Goal: Task Accomplishment & Management: Use online tool/utility

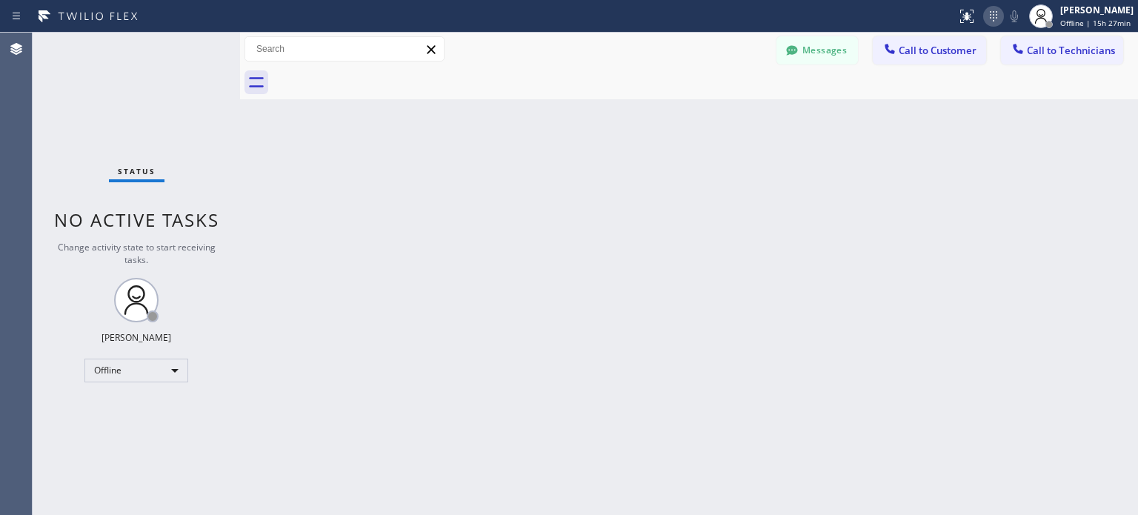
click at [995, 17] on icon at bounding box center [994, 16] width 18 height 18
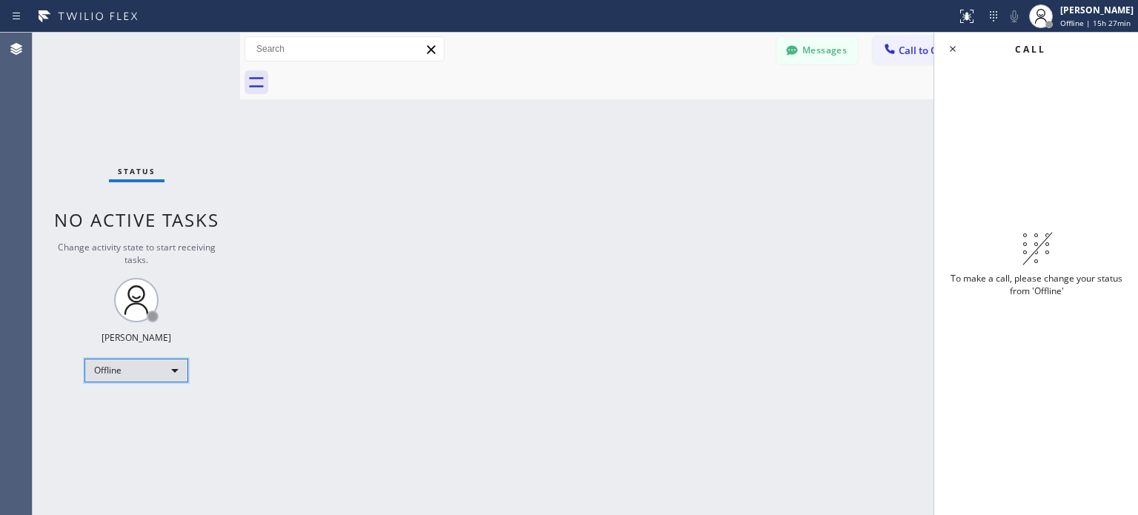
click at [173, 362] on div "Offline" at bounding box center [136, 371] width 104 height 24
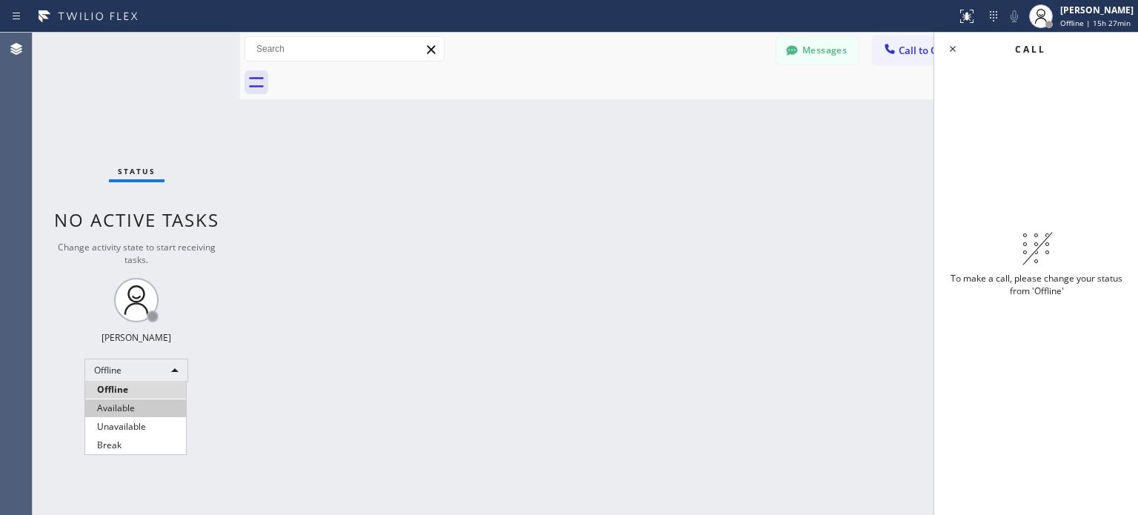
click at [147, 414] on li "Available" at bounding box center [135, 408] width 101 height 18
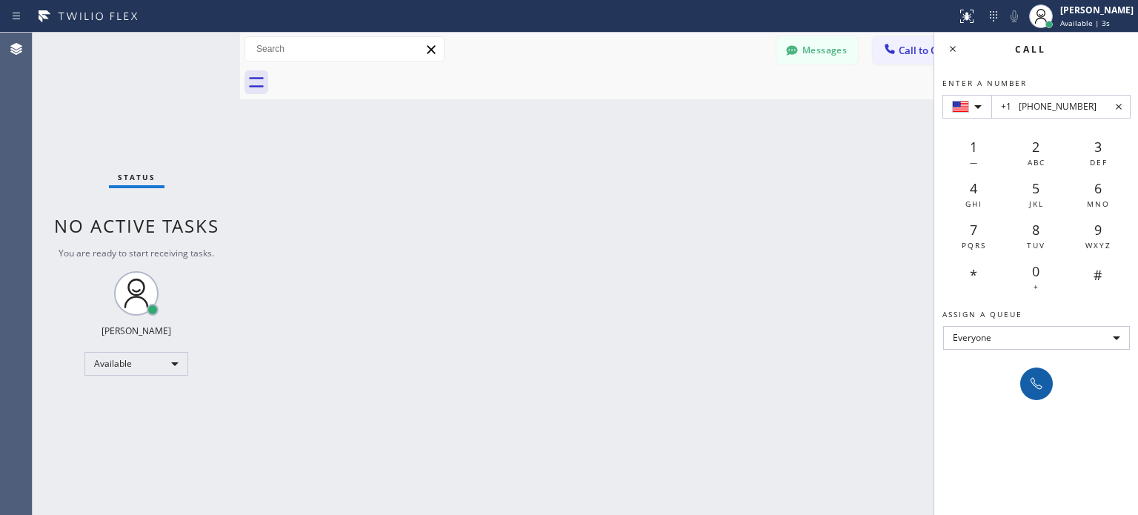
type input "+1 [PHONE_NUMBER]"
click at [1030, 384] on icon at bounding box center [1037, 384] width 18 height 18
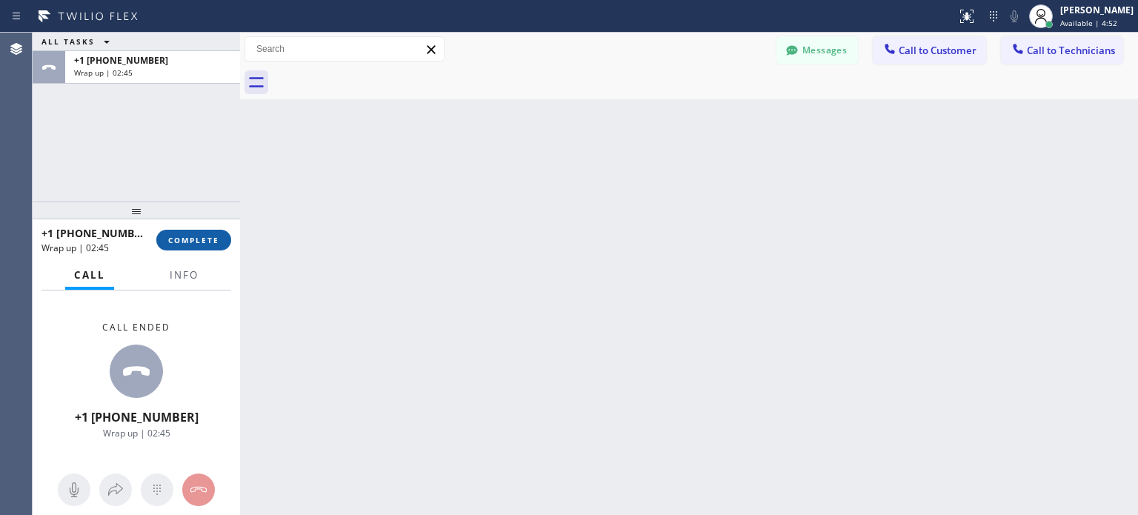
click at [217, 235] on span "COMPLETE" at bounding box center [193, 240] width 51 height 10
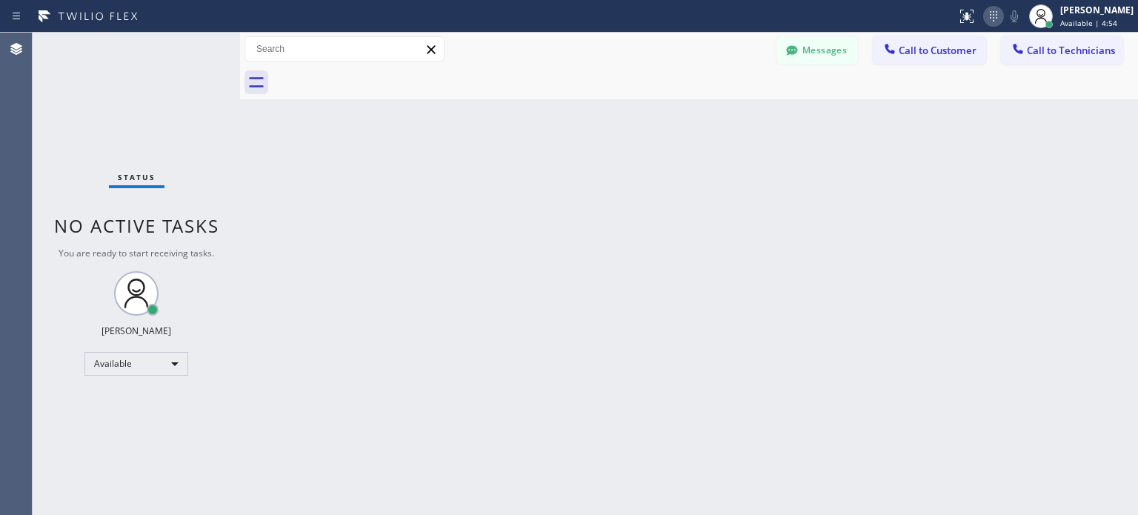
click at [986, 23] on icon at bounding box center [994, 16] width 18 height 18
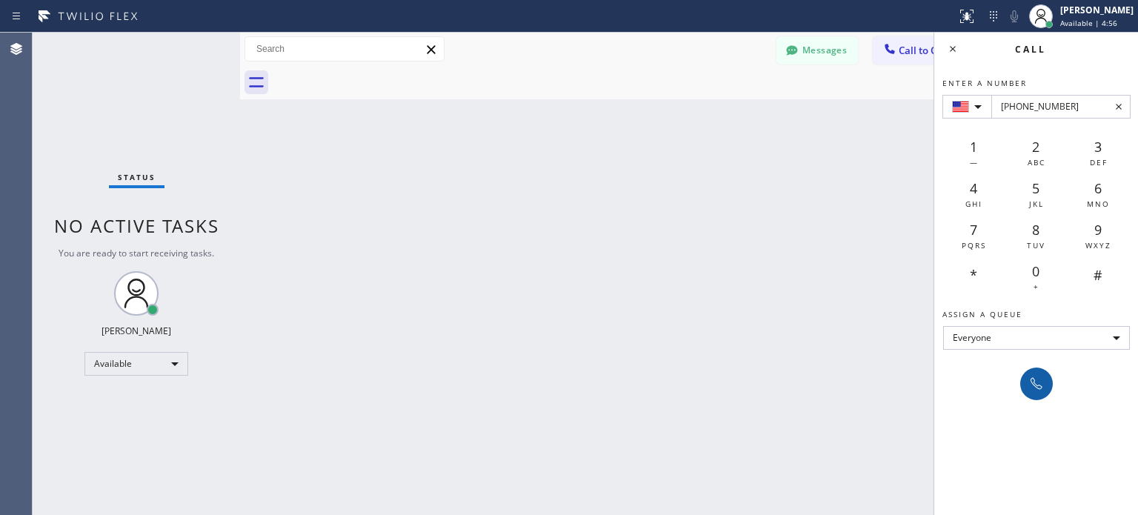
type input "[PHONE_NUMBER]"
click at [1041, 389] on icon at bounding box center [1037, 384] width 18 height 18
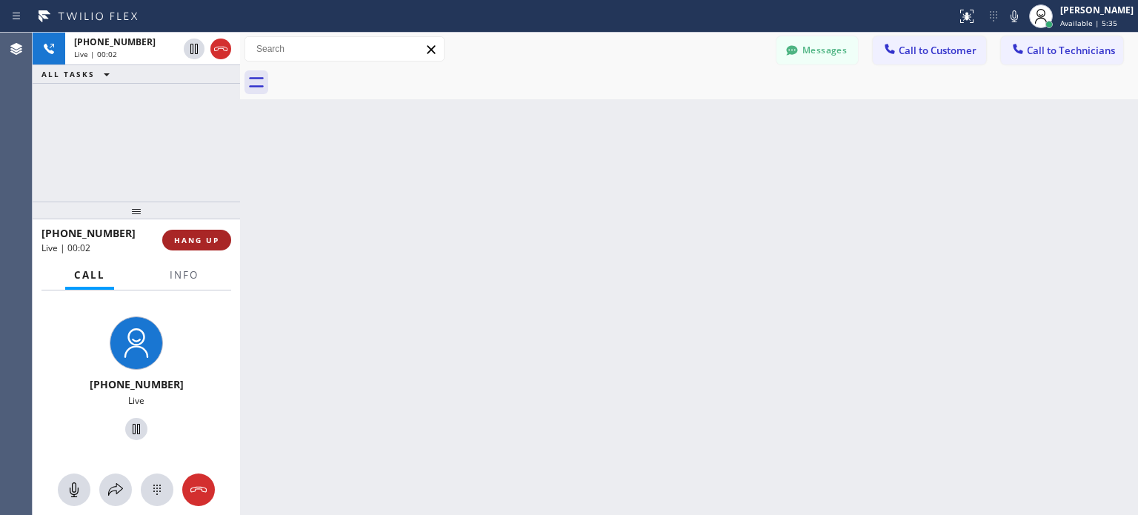
click at [170, 236] on button "HANG UP" at bounding box center [196, 240] width 69 height 21
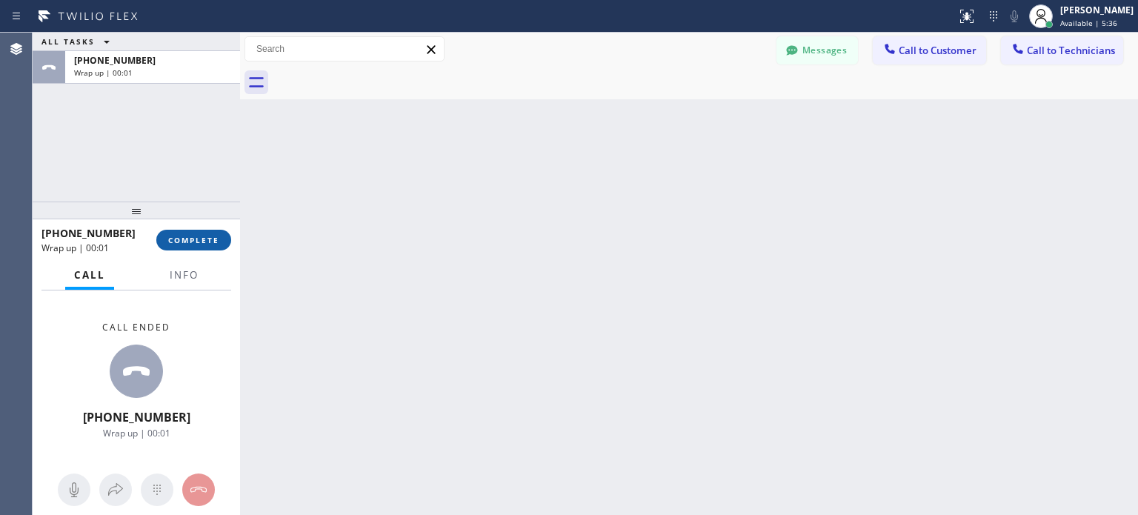
click at [204, 236] on span "COMPLETE" at bounding box center [193, 240] width 51 height 10
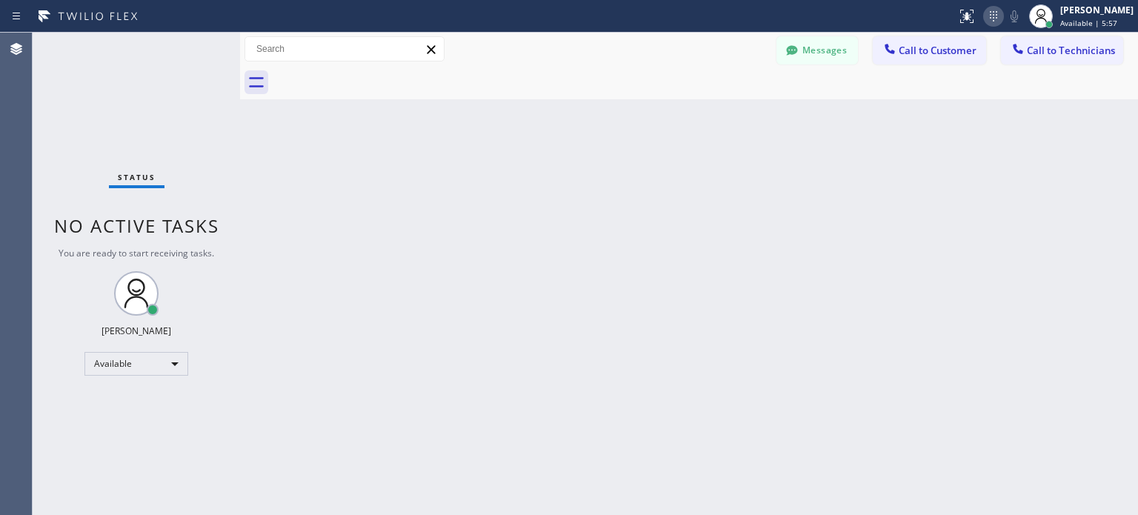
click at [998, 16] on icon at bounding box center [994, 16] width 18 height 18
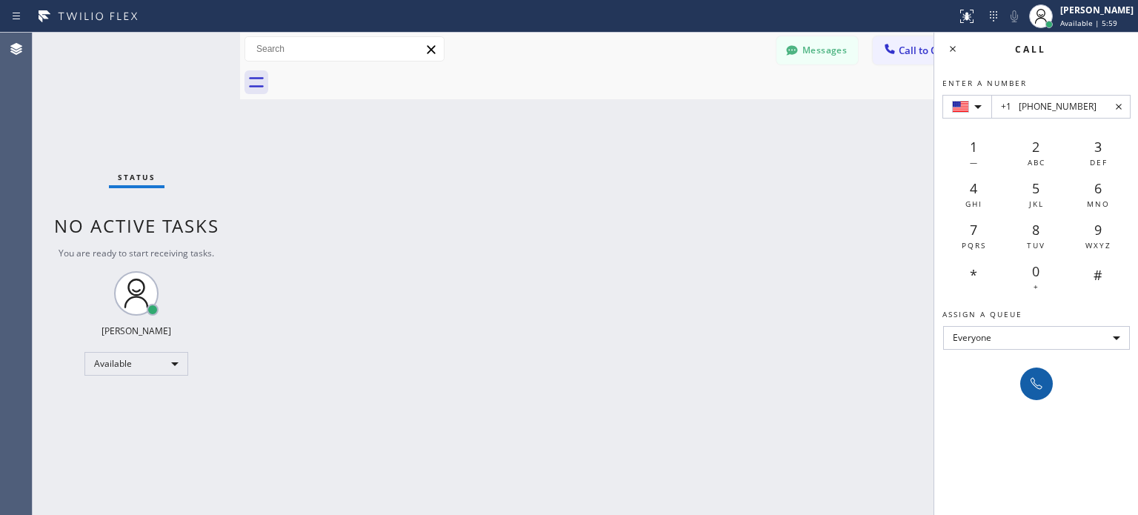
type input "+1 [PHONE_NUMBER]"
click at [1024, 388] on button at bounding box center [1037, 384] width 33 height 33
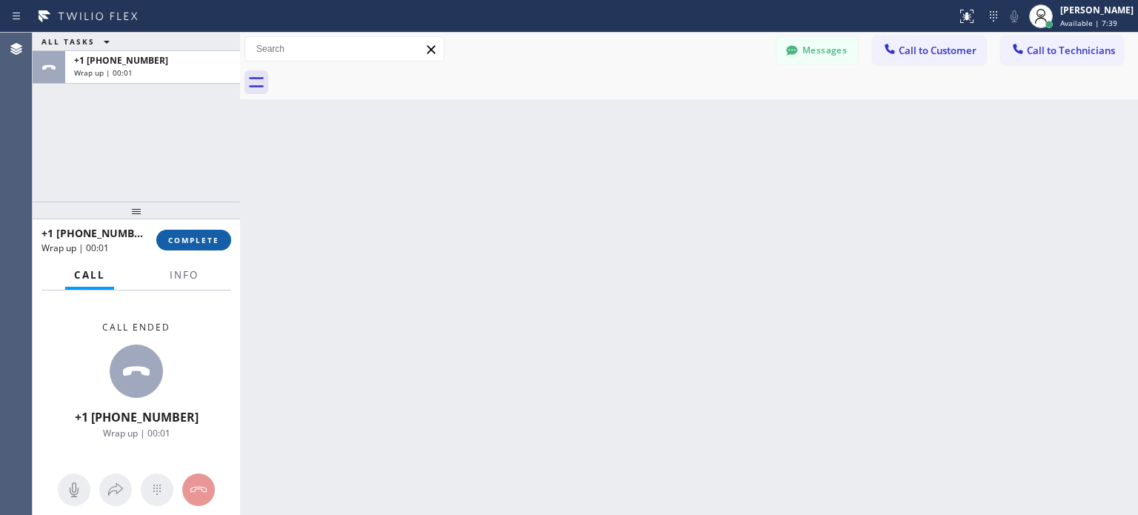
click at [213, 236] on span "COMPLETE" at bounding box center [193, 240] width 51 height 10
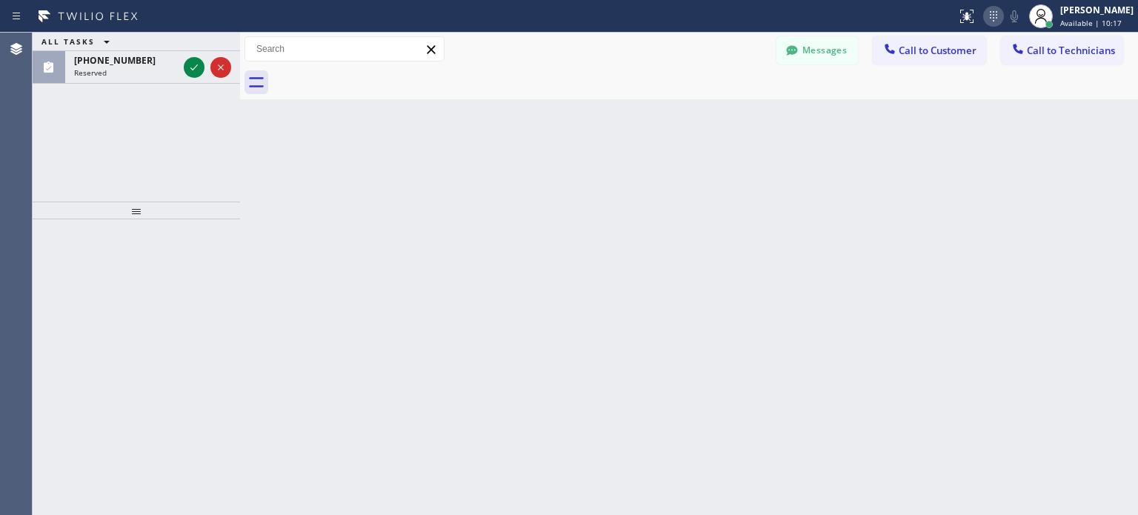
click at [994, 18] on icon at bounding box center [994, 16] width 18 height 18
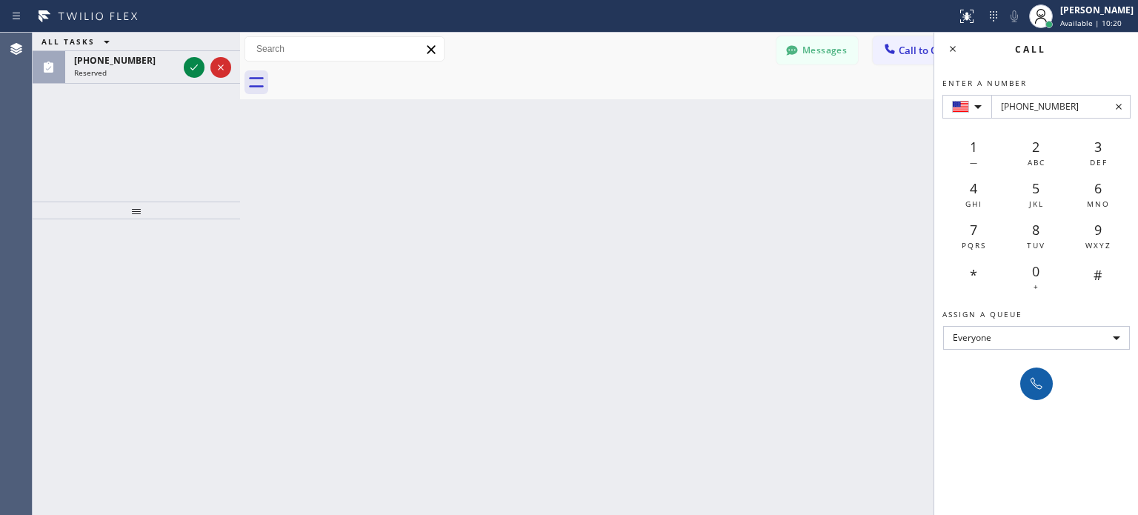
type input "[PHONE_NUMBER]"
click at [1029, 383] on icon at bounding box center [1037, 384] width 18 height 18
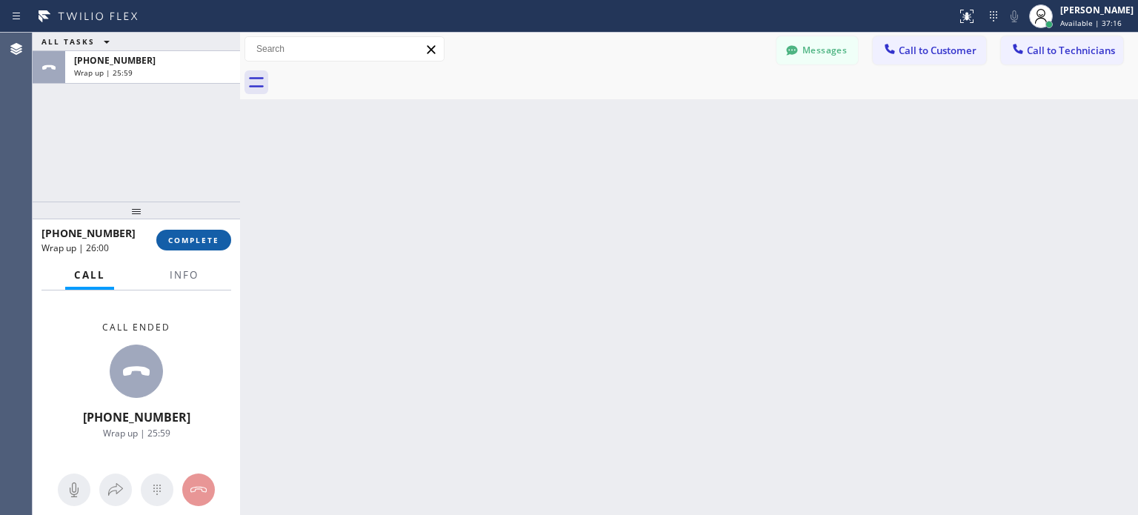
click at [205, 236] on span "COMPLETE" at bounding box center [193, 240] width 51 height 10
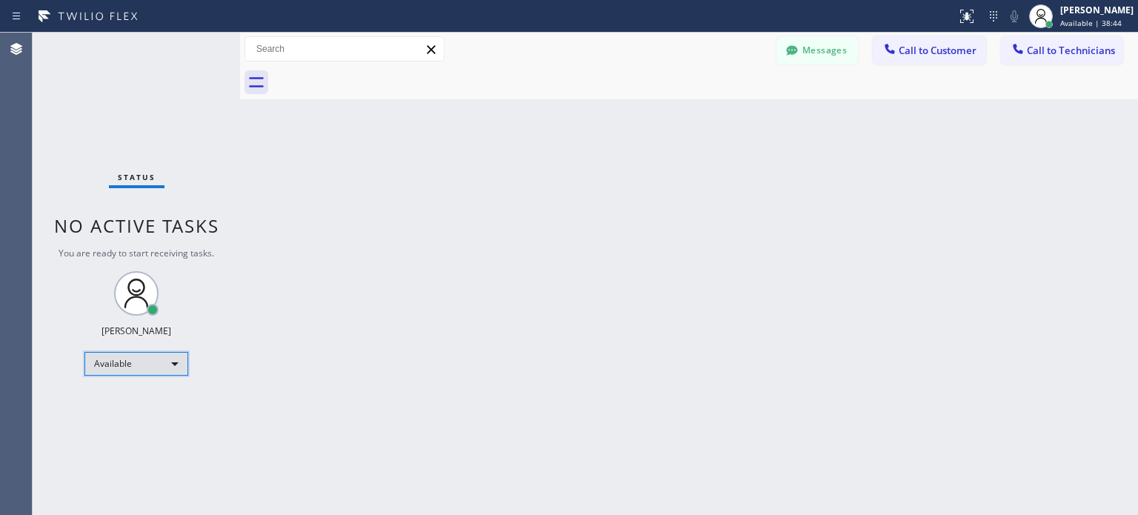
click at [133, 363] on div "Available" at bounding box center [136, 364] width 104 height 24
click at [131, 417] on li "Unavailable" at bounding box center [135, 421] width 101 height 18
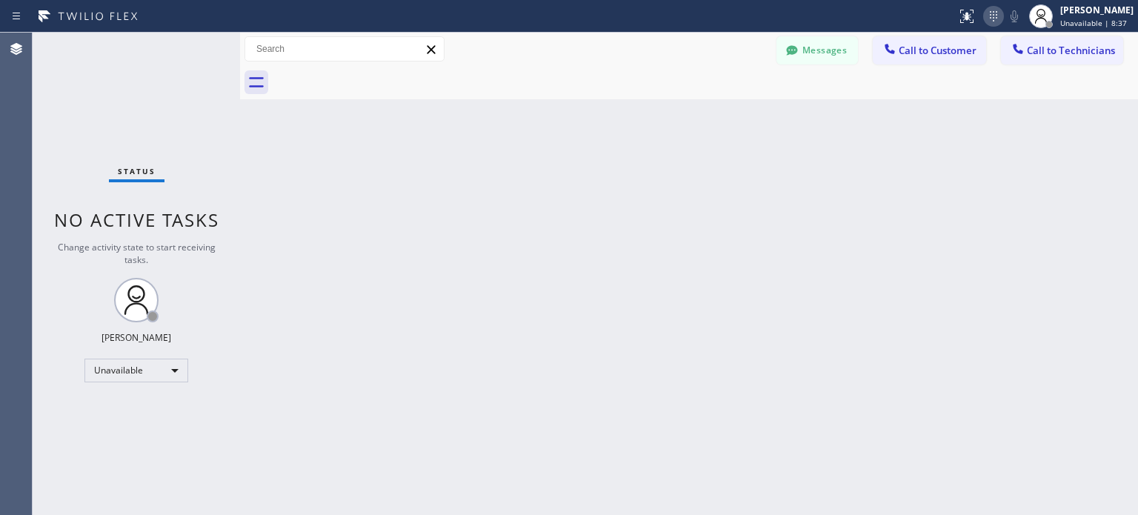
click at [993, 16] on icon at bounding box center [994, 16] width 18 height 18
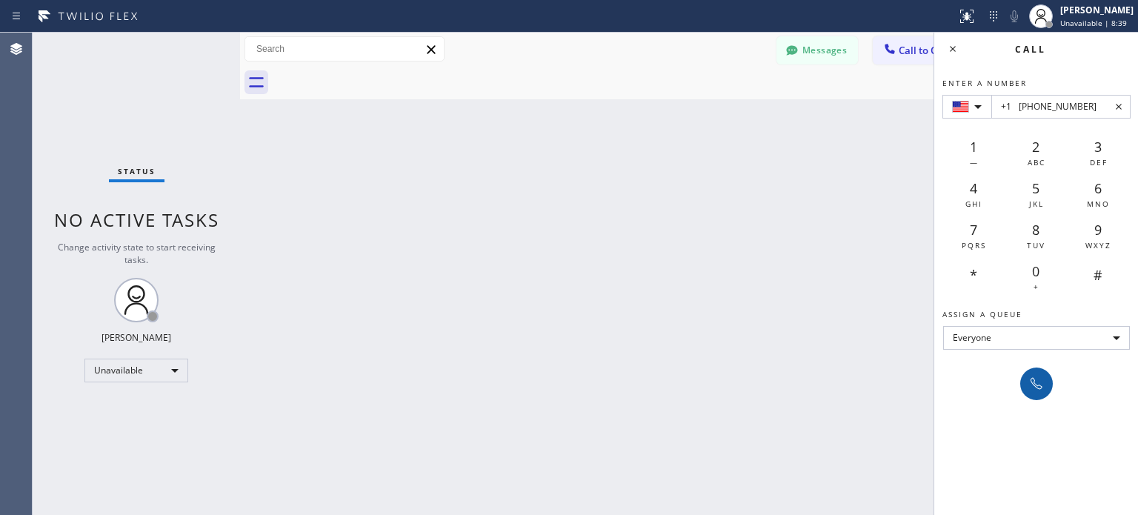
type input "+1 [PHONE_NUMBER]"
click at [1035, 385] on icon at bounding box center [1037, 384] width 18 height 18
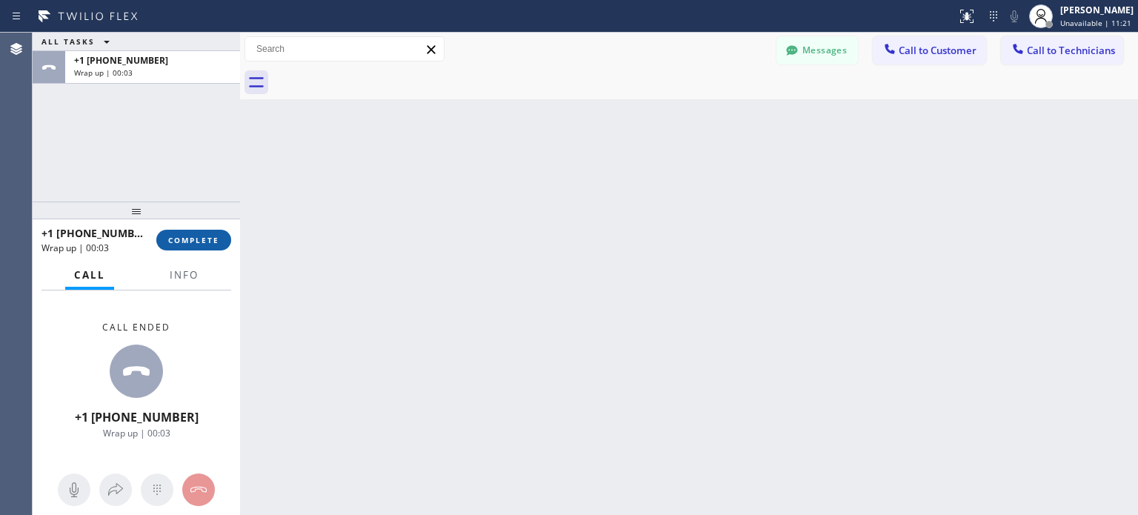
click at [193, 242] on span "COMPLETE" at bounding box center [193, 240] width 51 height 10
